Goal: Task Accomplishment & Management: Use online tool/utility

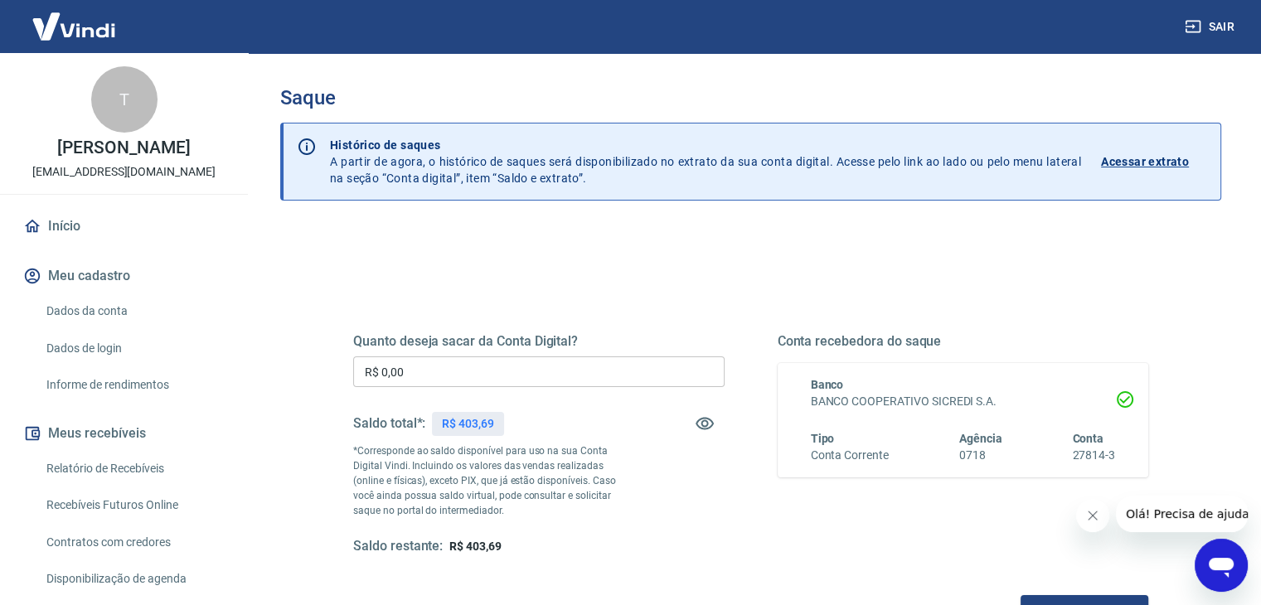
click at [434, 376] on input "R$ 0,00" at bounding box center [538, 371] width 371 height 31
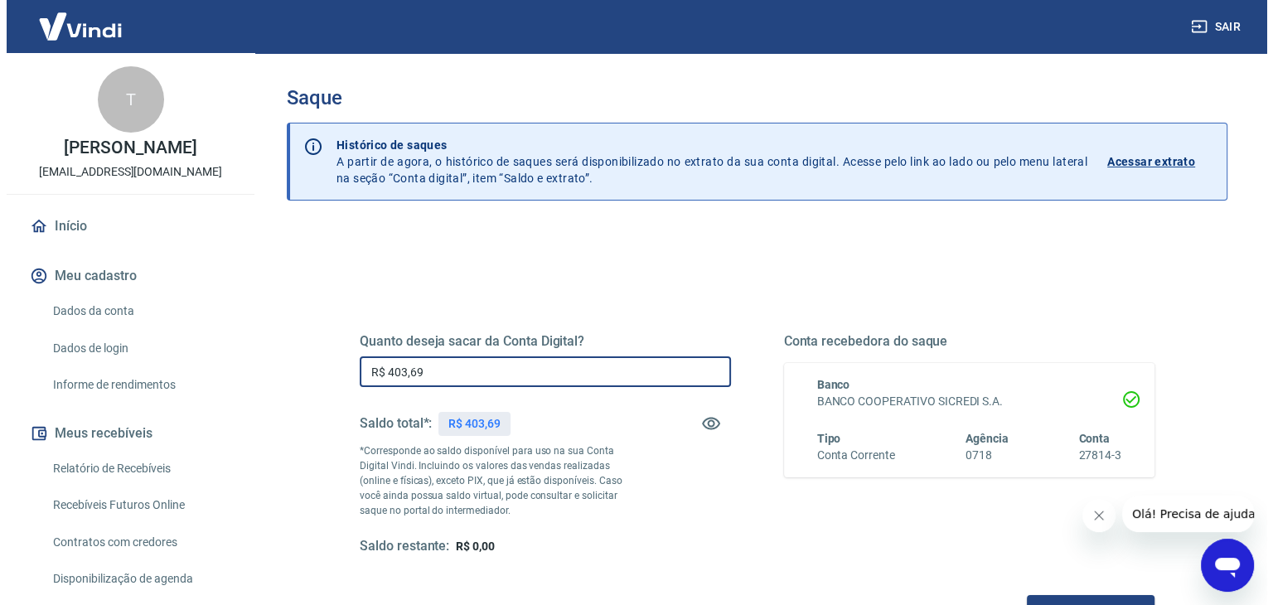
scroll to position [166, 0]
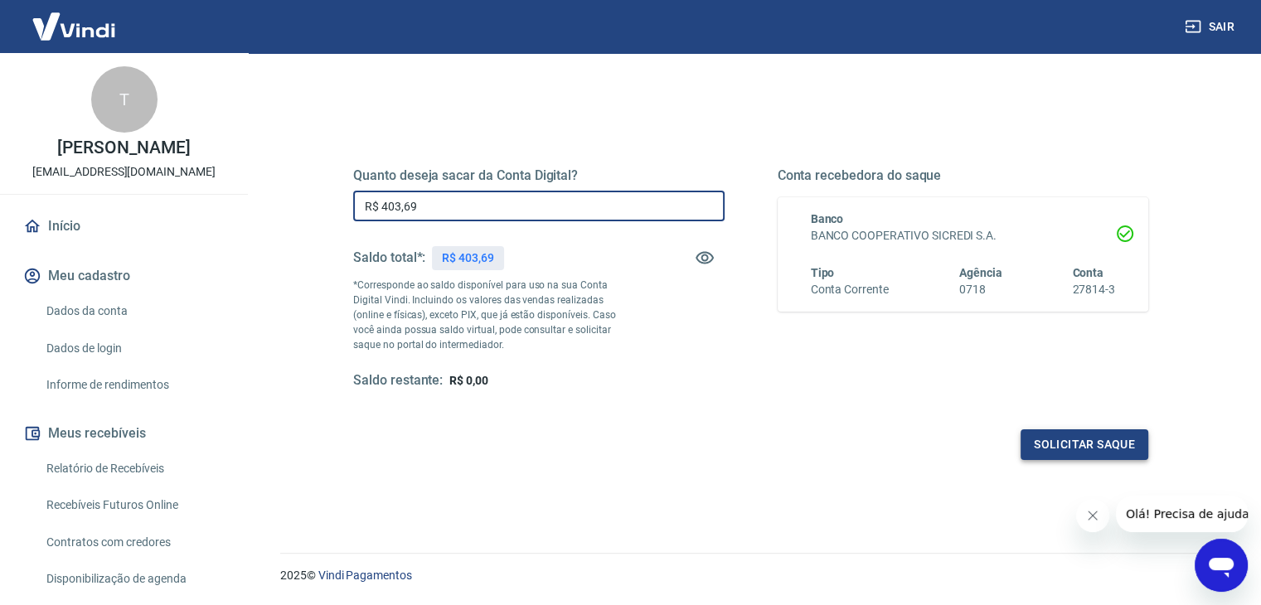
type input "R$ 403,69"
click at [1068, 442] on button "Solicitar saque" at bounding box center [1084, 444] width 128 height 31
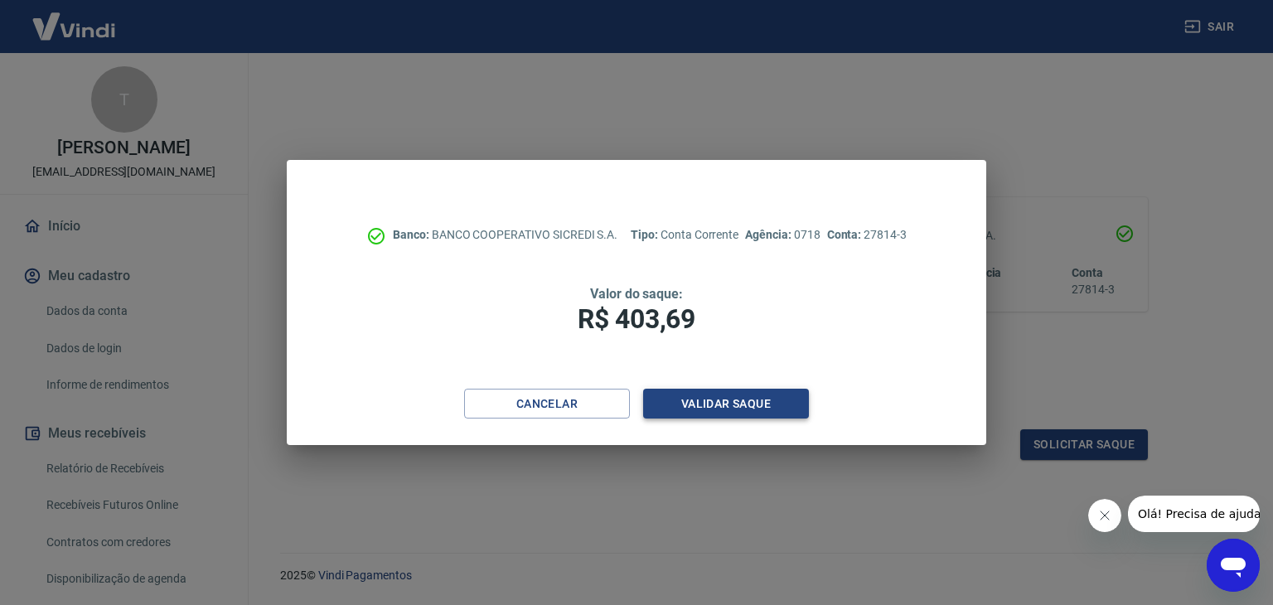
click at [713, 404] on button "Validar saque" at bounding box center [726, 404] width 166 height 31
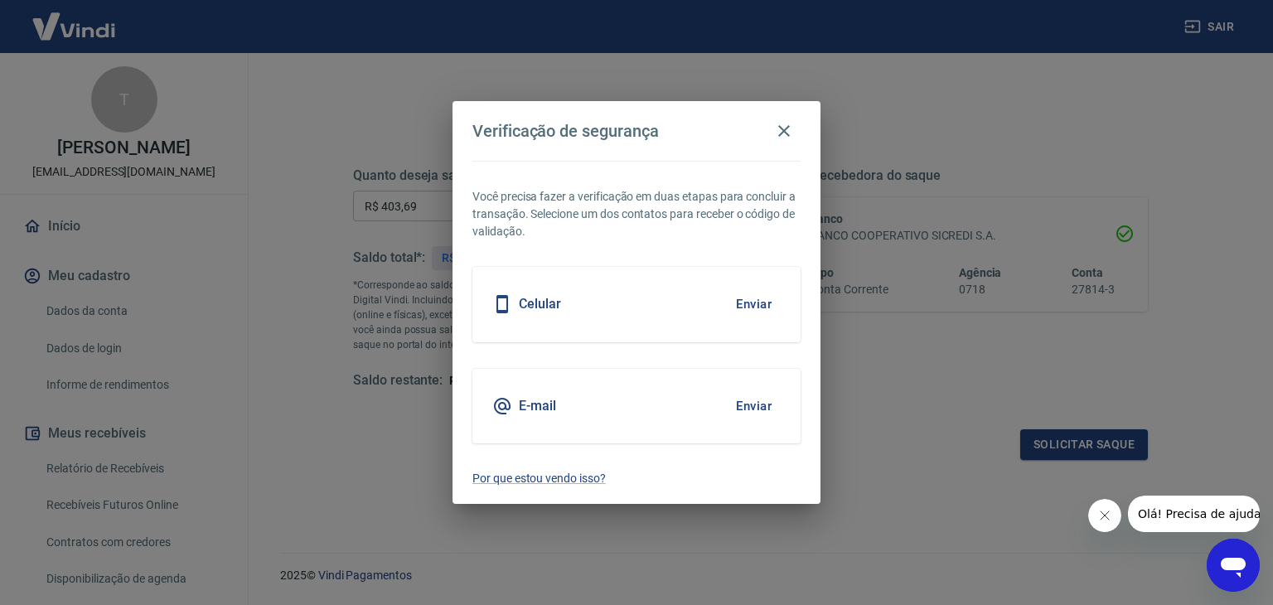
click at [759, 402] on button "Enviar" at bounding box center [754, 406] width 54 height 35
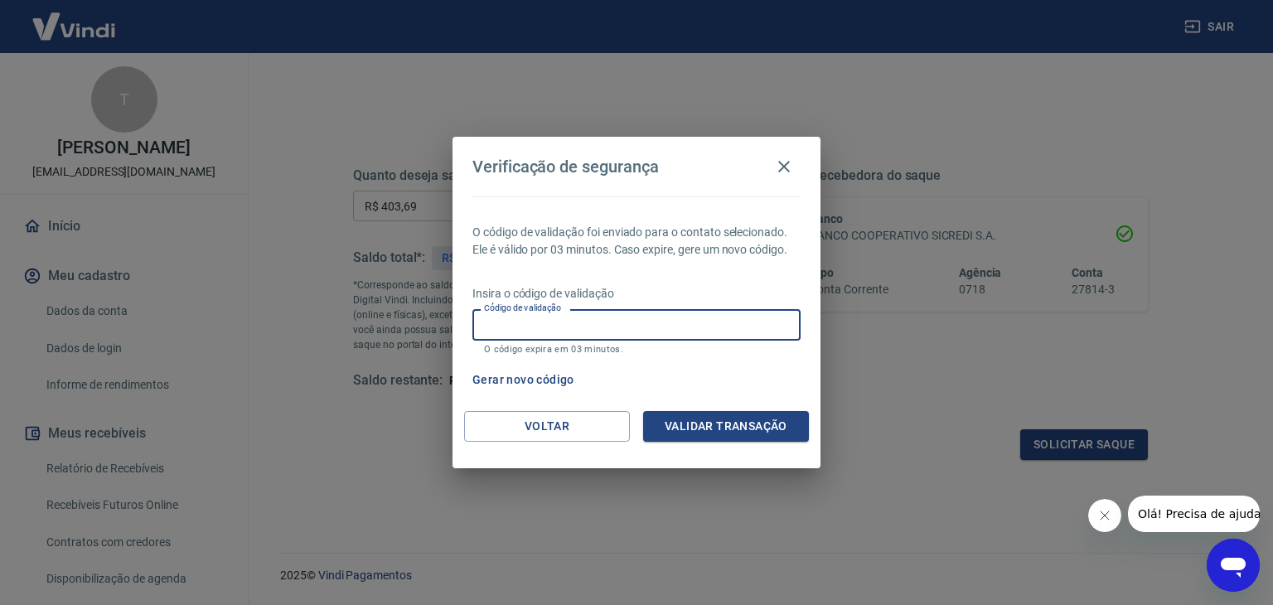
drag, startPoint x: 538, startPoint y: 317, endPoint x: 530, endPoint y: 319, distance: 8.7
click at [530, 319] on input "Código de validação" at bounding box center [637, 324] width 328 height 31
type input "607712"
click at [725, 422] on button "Validar transação" at bounding box center [726, 426] width 166 height 31
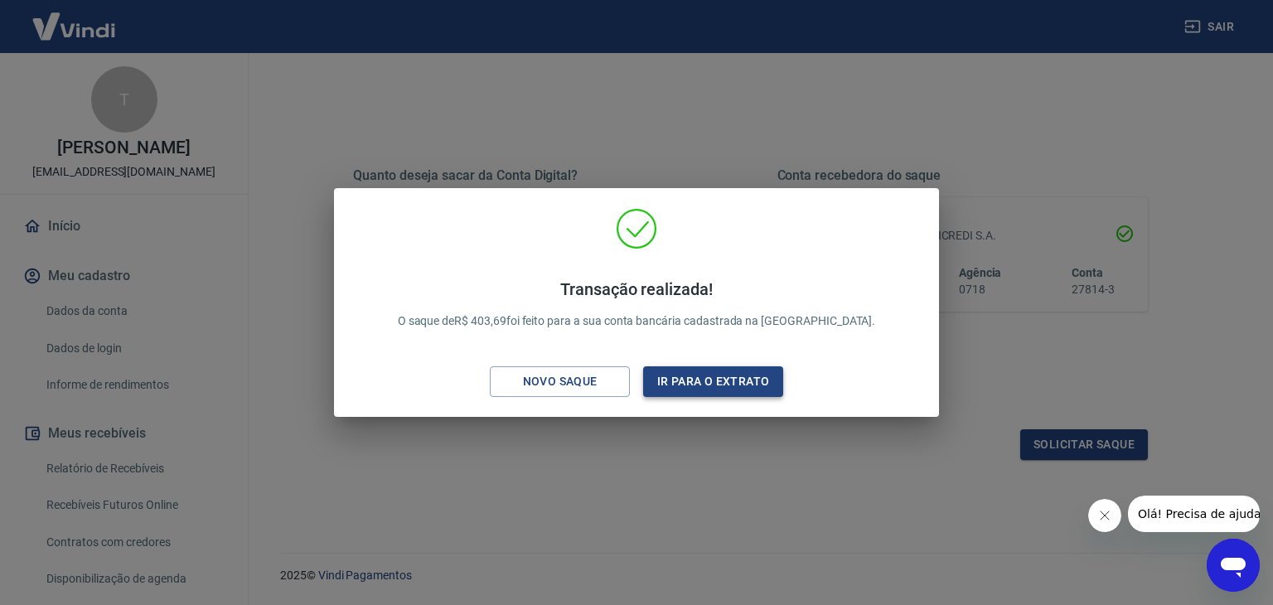
click at [696, 383] on button "Ir para o extrato" at bounding box center [713, 381] width 140 height 31
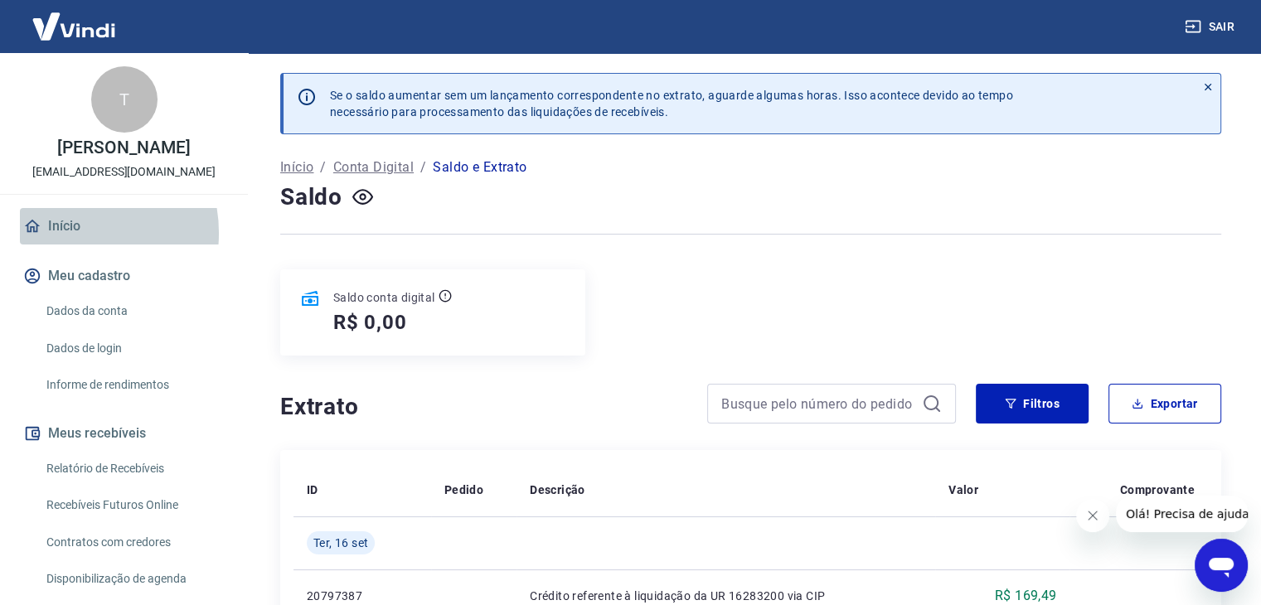
click at [70, 233] on link "Início" at bounding box center [124, 226] width 208 height 36
